Goal: Find specific page/section: Find specific page/section

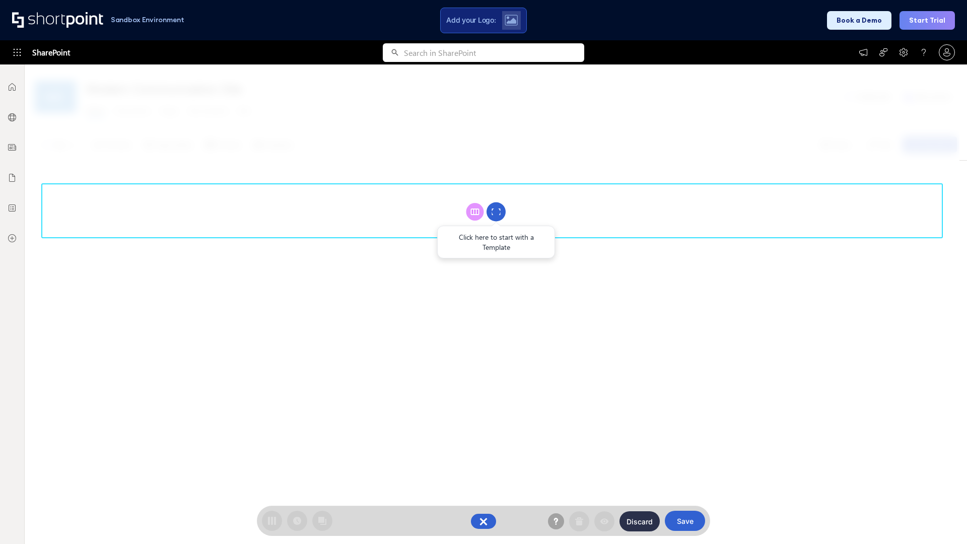
click at [496, 212] on circle at bounding box center [495, 211] width 19 height 19
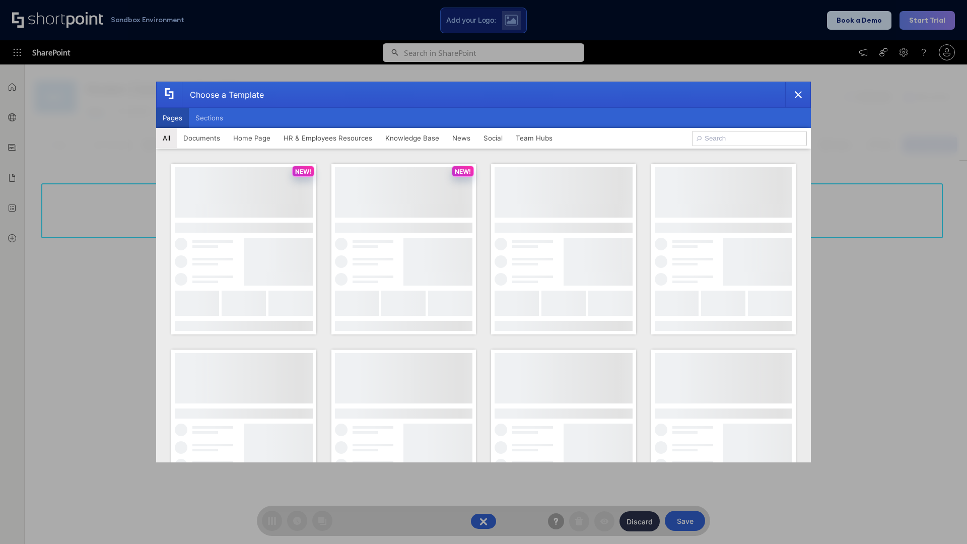
click at [172, 118] on button "Pages" at bounding box center [172, 118] width 33 height 20
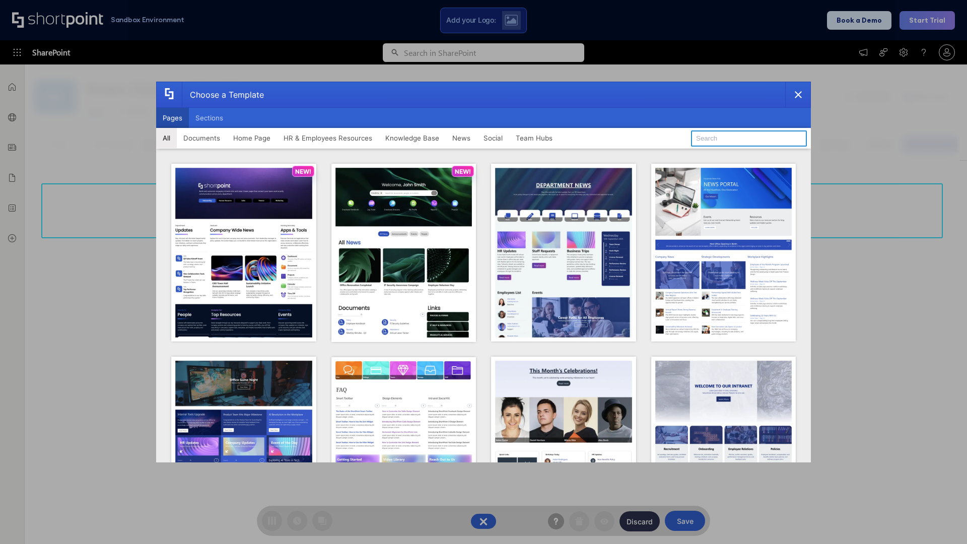
type input "Intranet Layout 1"
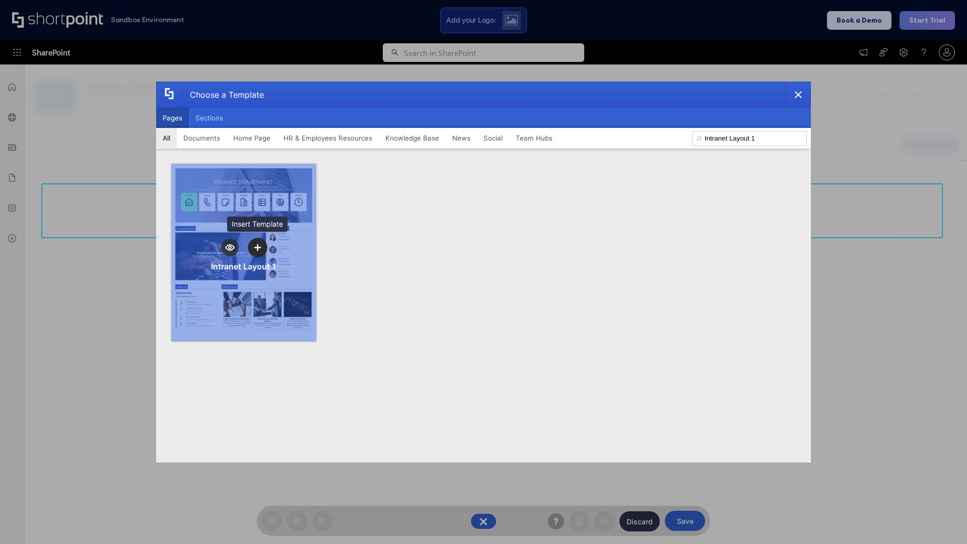
click at [257, 247] on icon "template selector" at bounding box center [257, 247] width 7 height 7
